Goal: Task Accomplishment & Management: Use online tool/utility

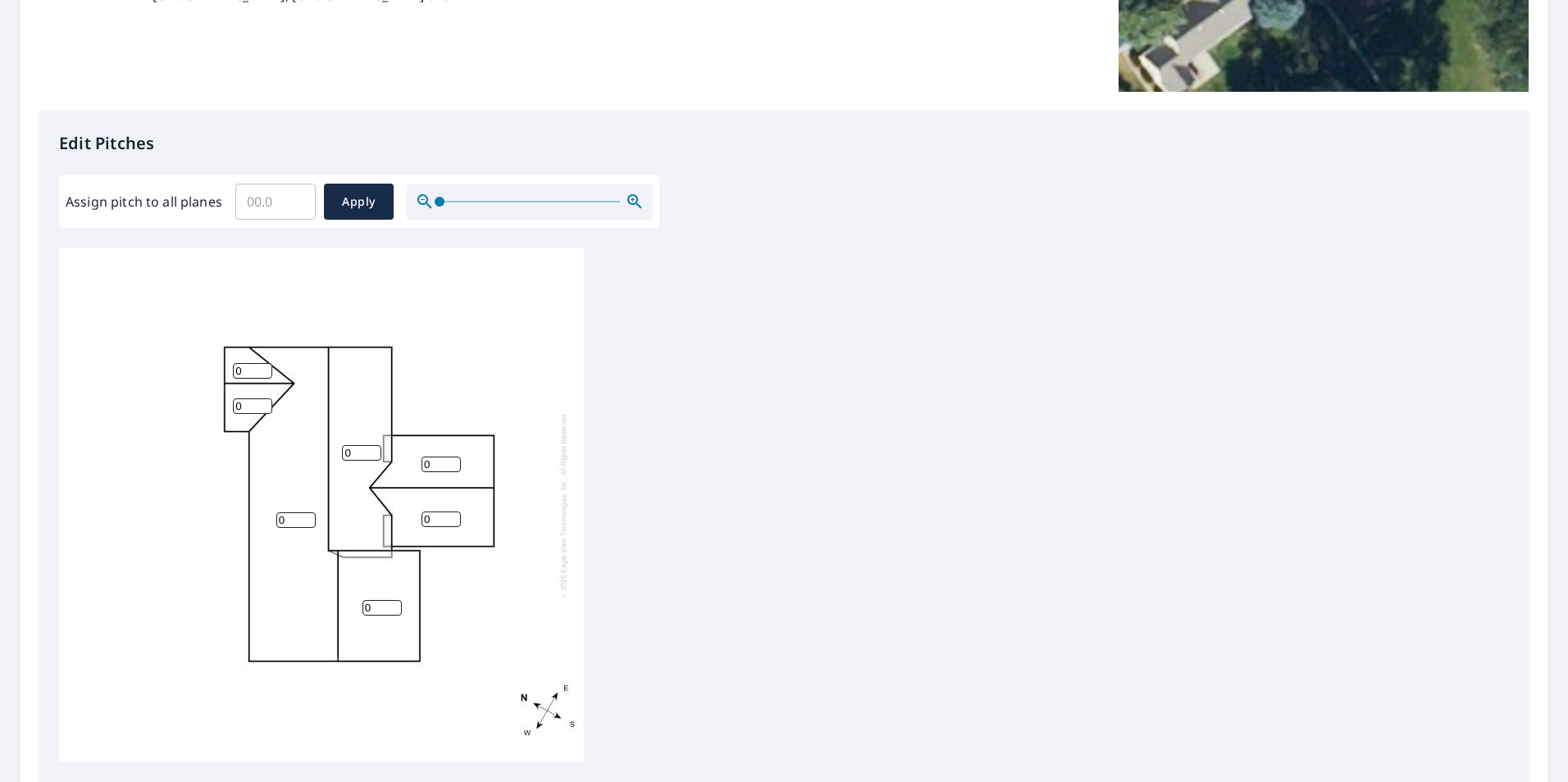
scroll to position [328, 0]
drag, startPoint x: 280, startPoint y: 200, endPoint x: 179, endPoint y: 200, distance: 101.0
click at [180, 200] on div "Assign pitch to all planes ​ Apply" at bounding box center [359, 202] width 587 height 36
type input "7"
click at [356, 195] on span "Apply" at bounding box center [358, 203] width 43 height 20
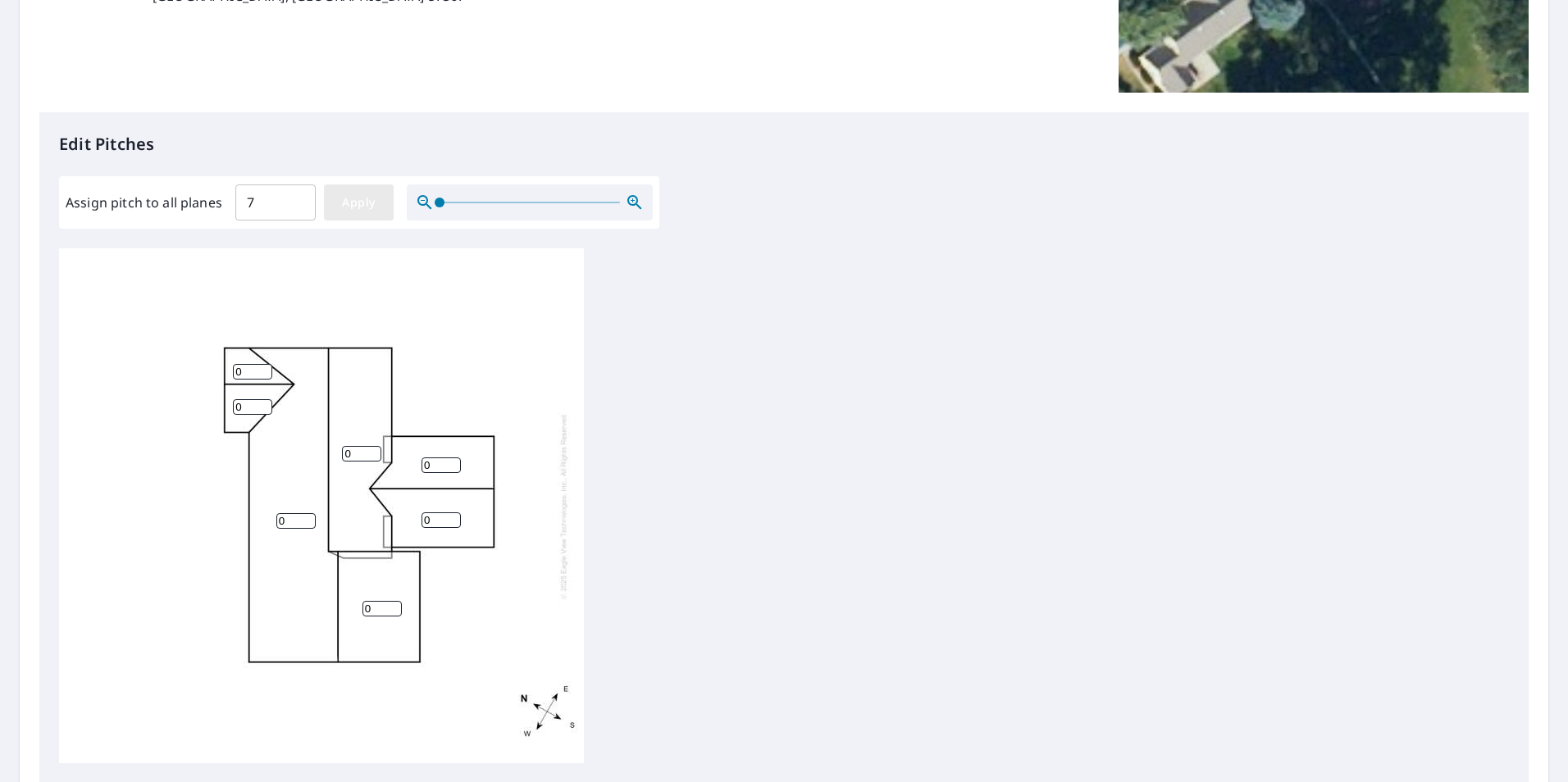
type input "7"
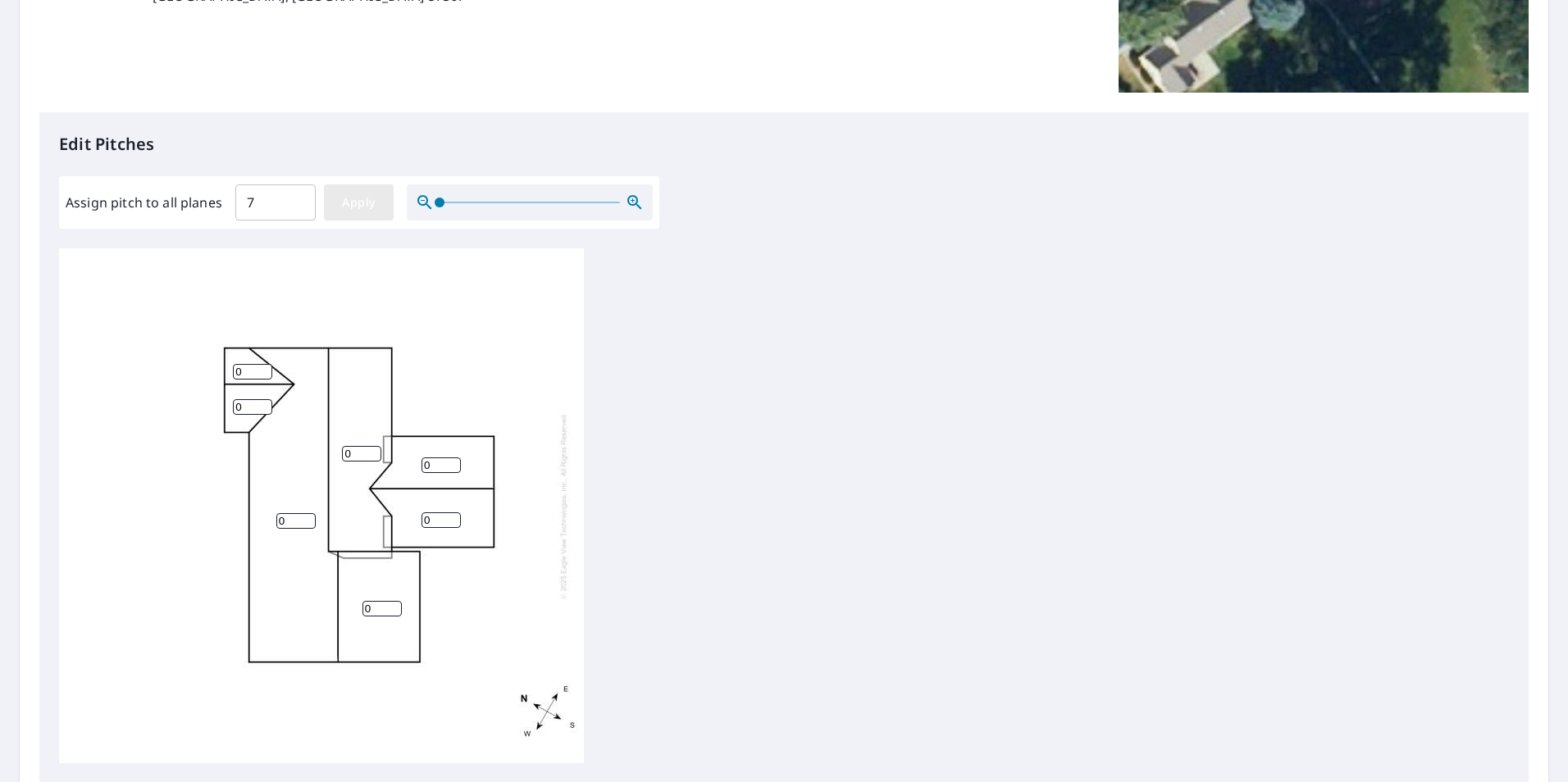
type input "7"
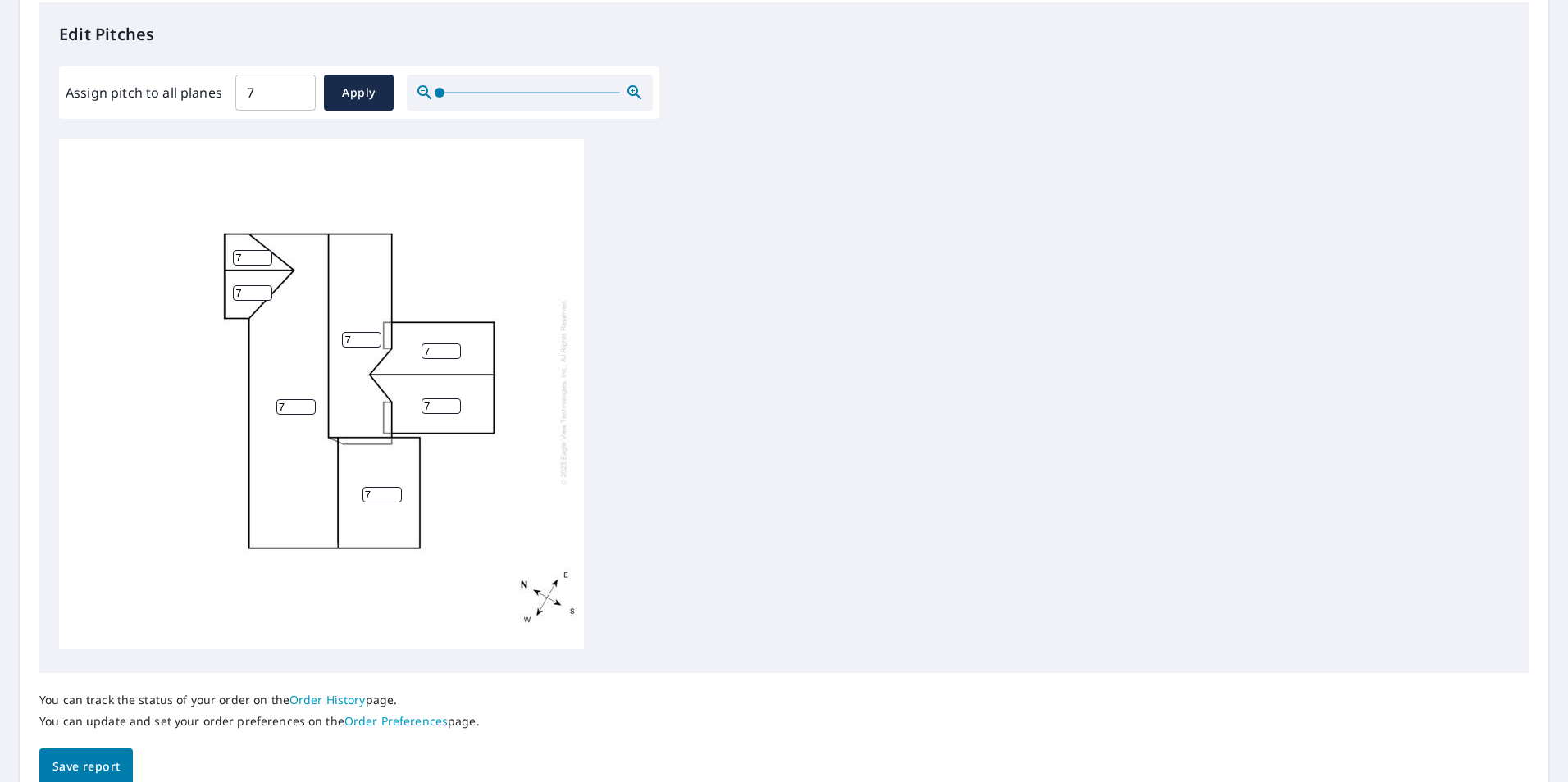
scroll to position [515, 0]
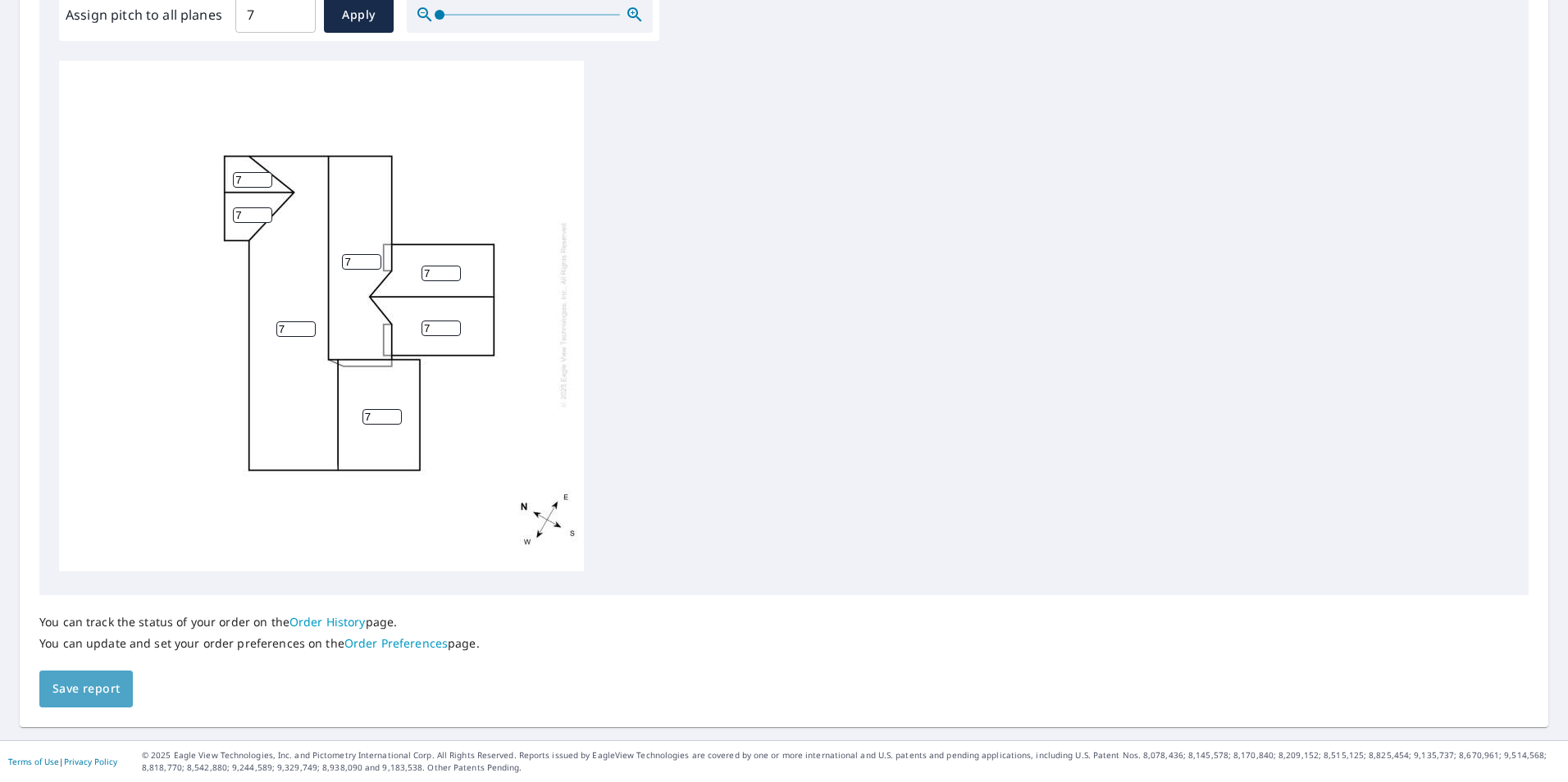
click at [82, 692] on span "Save report" at bounding box center [86, 689] width 67 height 20
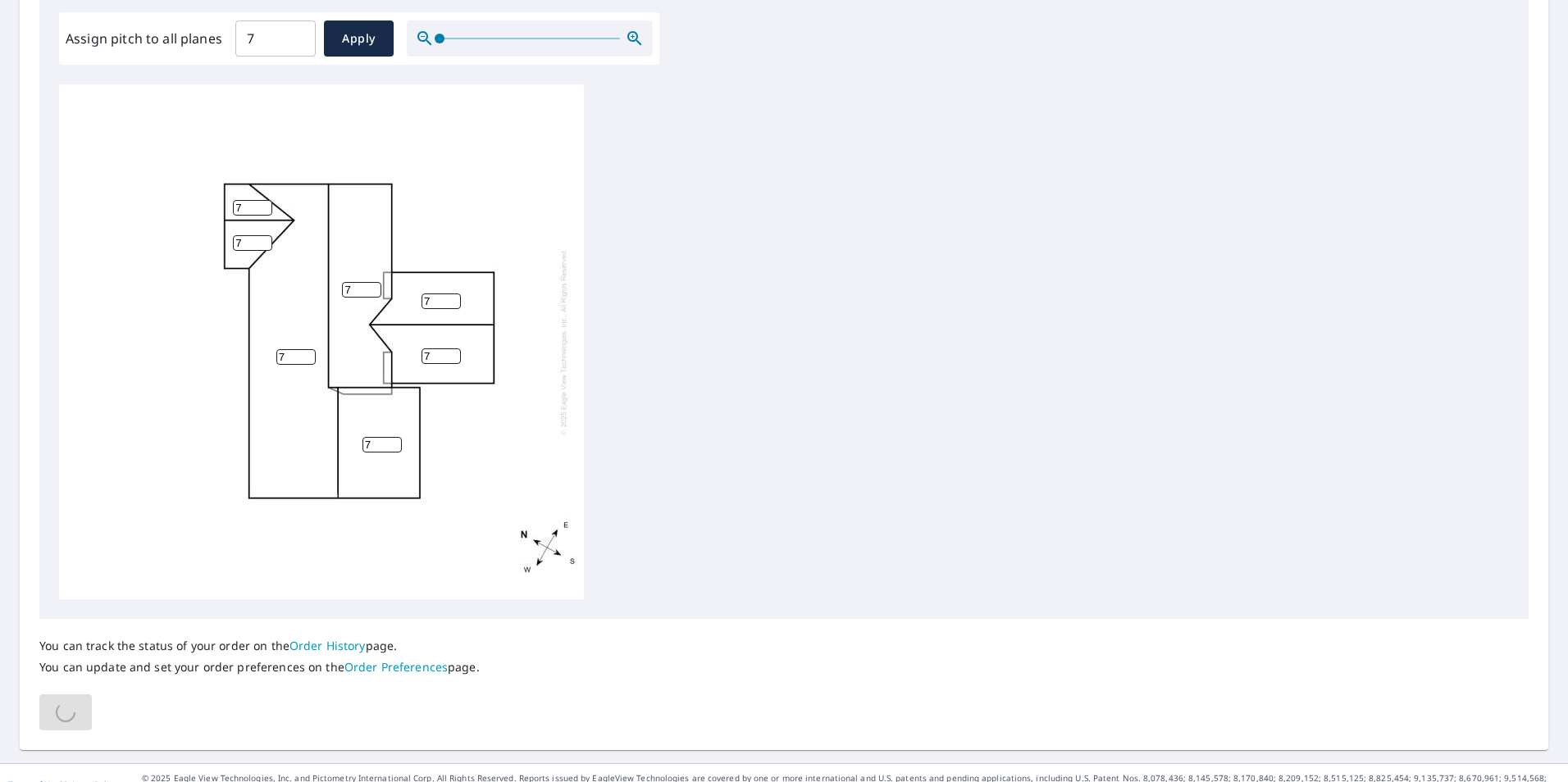
scroll to position [0, 0]
